Goal: Navigation & Orientation: Find specific page/section

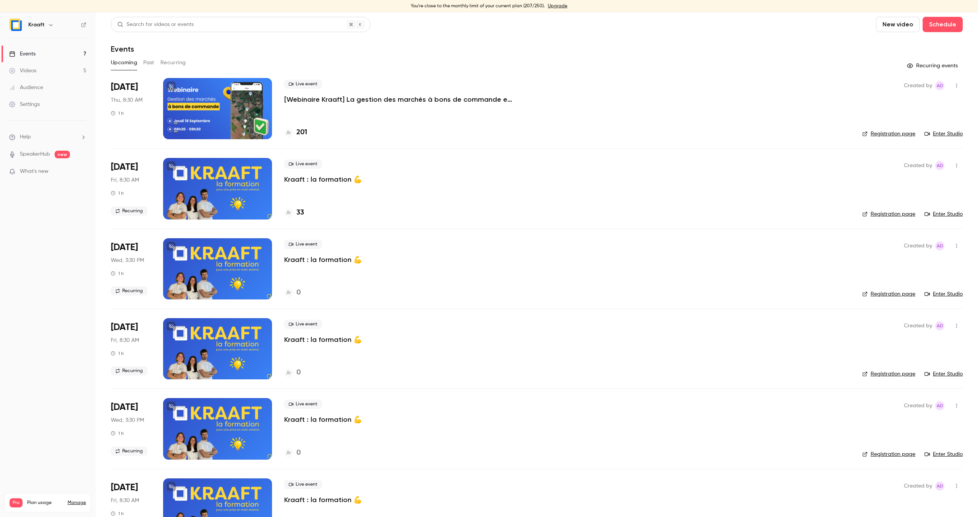
click at [0, 39] on html "You're close to the monthly limit of your current plan (207/250). Upgrade Kraaf…" at bounding box center [489, 258] width 978 height 517
click at [346, 51] on div "Events" at bounding box center [537, 48] width 852 height 9
